Goal: Task Accomplishment & Management: Use online tool/utility

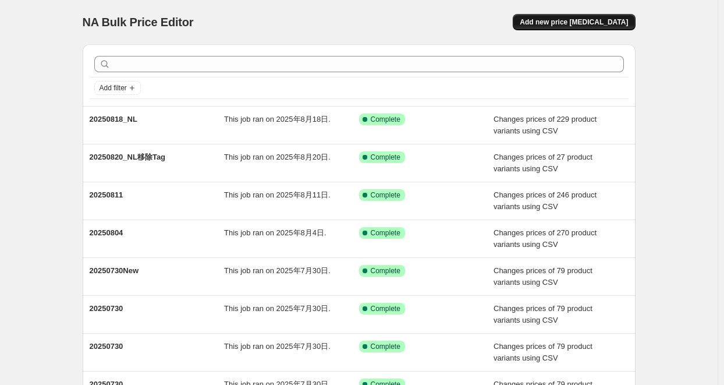
click at [567, 25] on span "Add new price [MEDICAL_DATA]" at bounding box center [574, 21] width 108 height 9
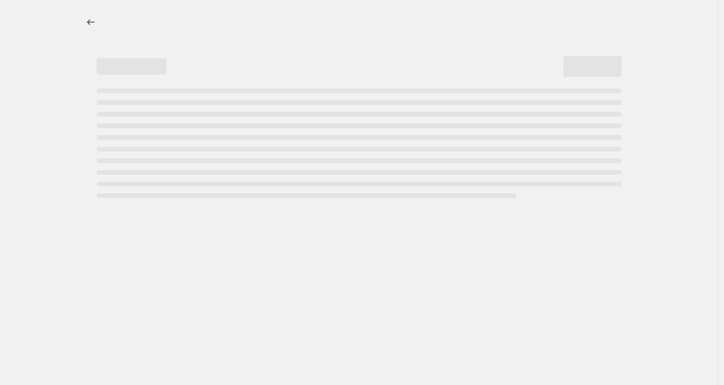
select select "percentage"
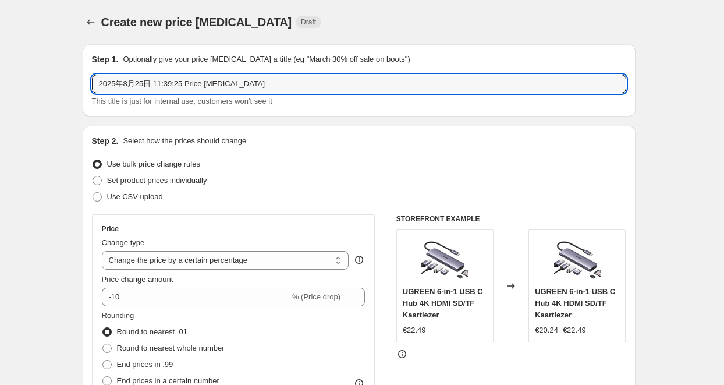
drag, startPoint x: 267, startPoint y: 83, endPoint x: 80, endPoint y: 91, distance: 186.4
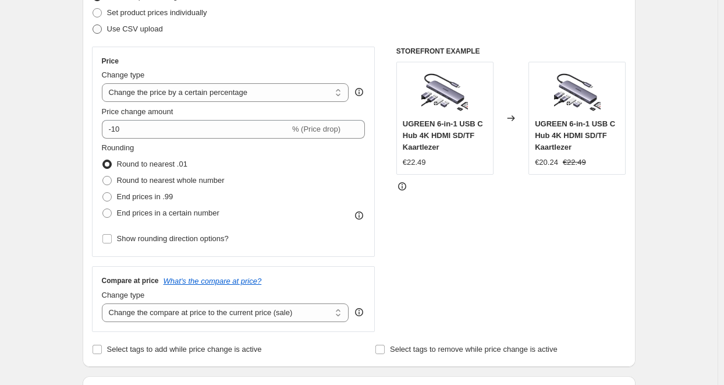
type input "20250825_NL"
click at [125, 27] on span "Use CSV upload" at bounding box center [135, 28] width 56 height 9
click at [93, 25] on input "Use CSV upload" at bounding box center [93, 24] width 1 height 1
radio input "true"
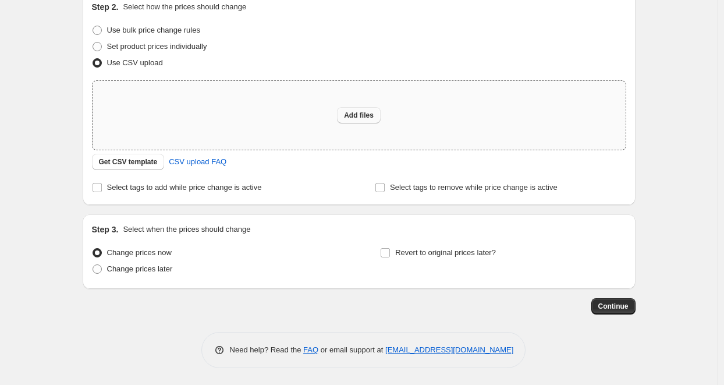
click at [358, 118] on span "Add files" at bounding box center [359, 115] width 30 height 9
type input "C:\fakepath\20250825_NL.csv"
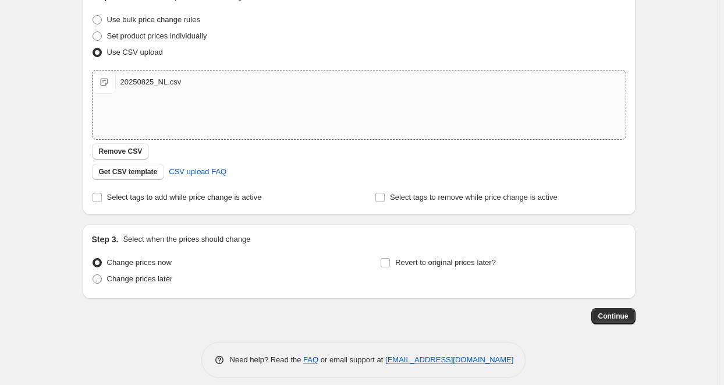
scroll to position [154, 0]
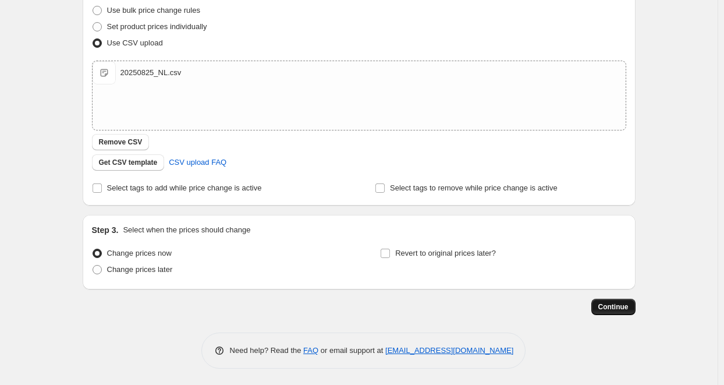
click at [609, 307] on span "Continue" at bounding box center [613, 306] width 30 height 9
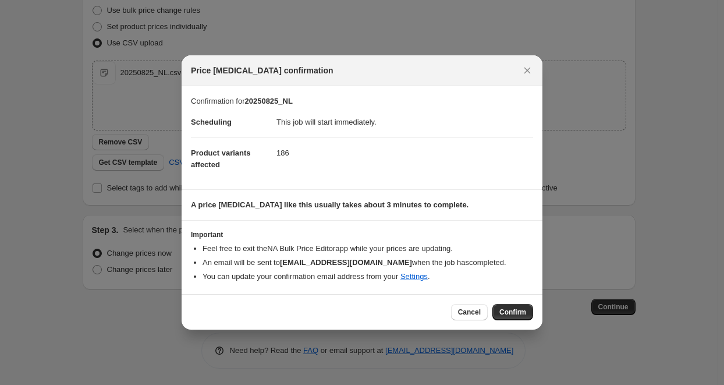
click at [504, 313] on span "Confirm" at bounding box center [512, 311] width 27 height 9
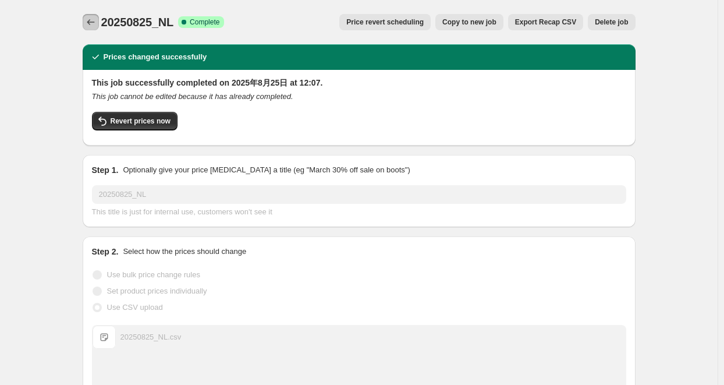
click at [90, 25] on icon "Price change jobs" at bounding box center [91, 22] width 12 height 12
